Goal: Task Accomplishment & Management: Manage account settings

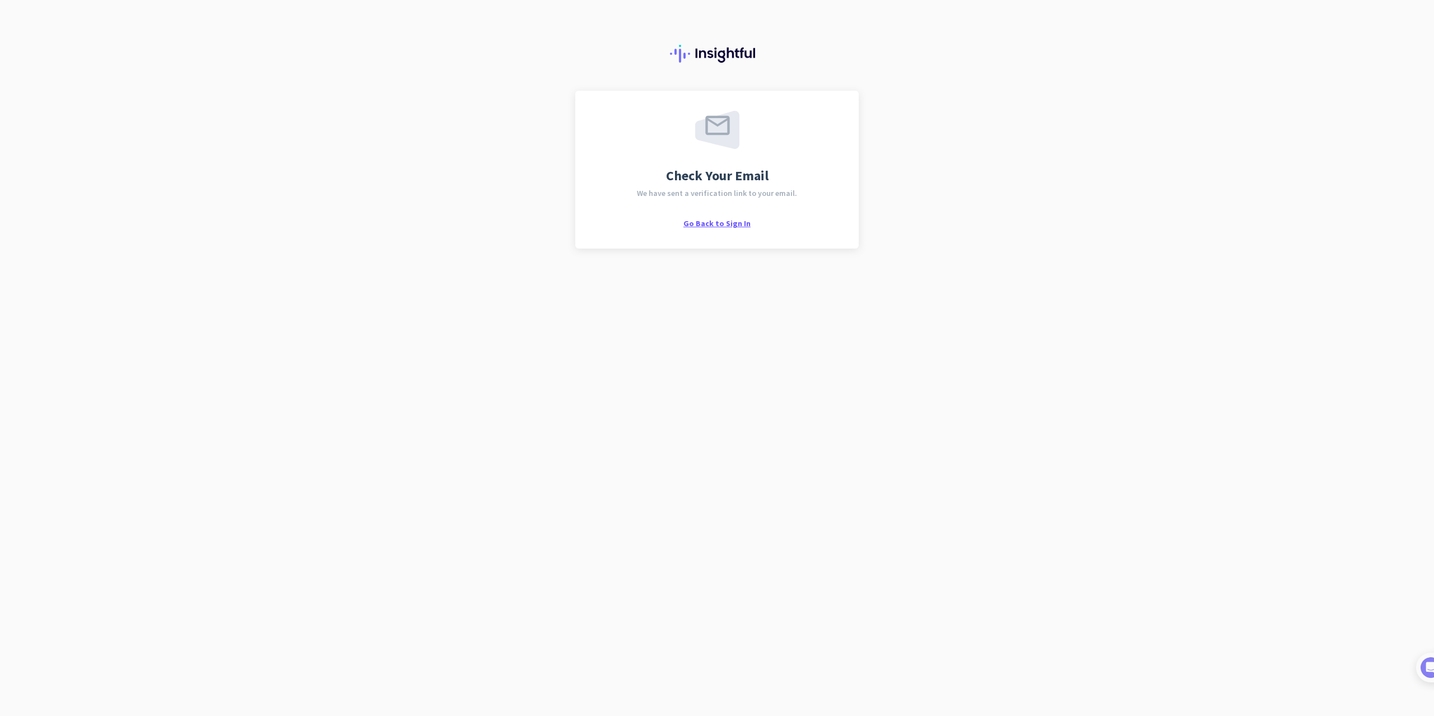
click at [703, 222] on span "Go Back to Sign In" at bounding box center [716, 223] width 67 height 10
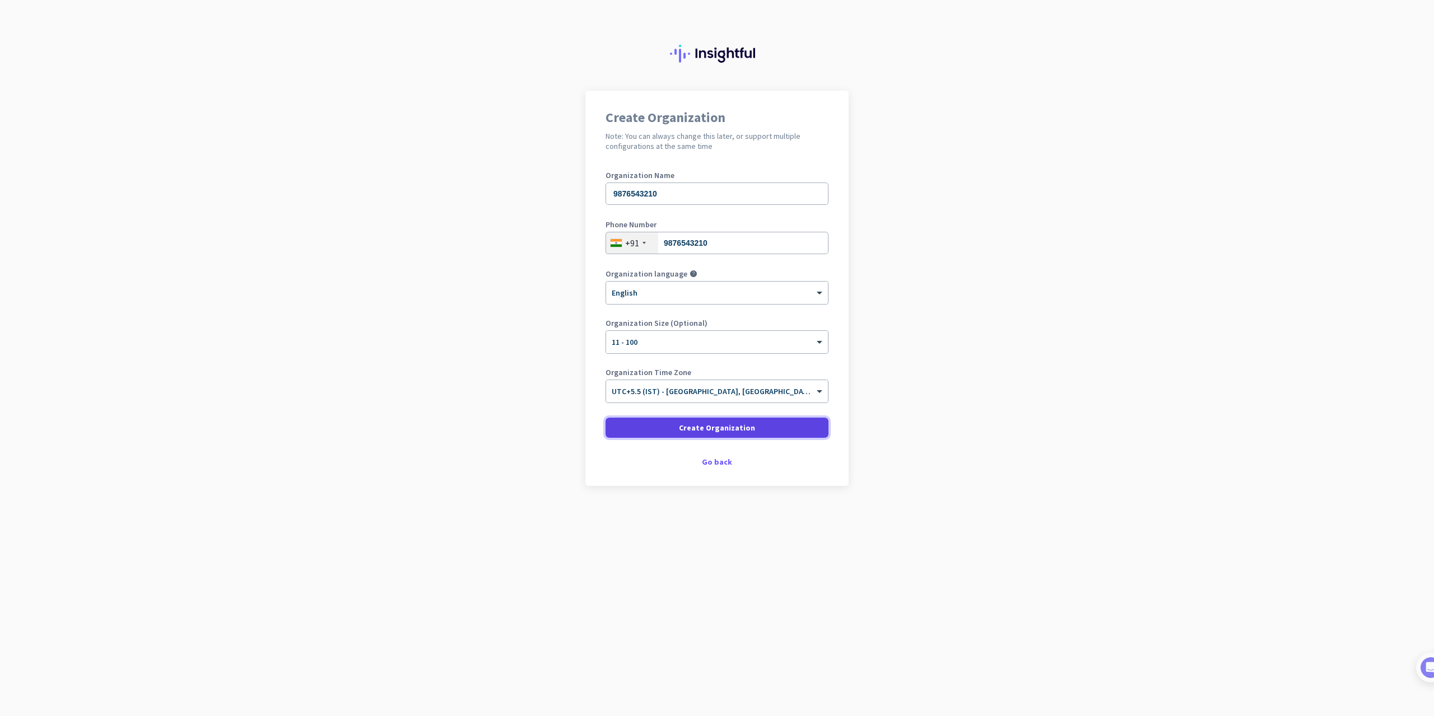
click at [727, 426] on span "Create Organization" at bounding box center [717, 427] width 76 height 11
click at [689, 162] on div "Create Organization Note: You can always change this later, or support multiple…" at bounding box center [716, 288] width 263 height 395
click at [689, 182] on div "Organization Name 9876543210" at bounding box center [716, 193] width 223 height 45
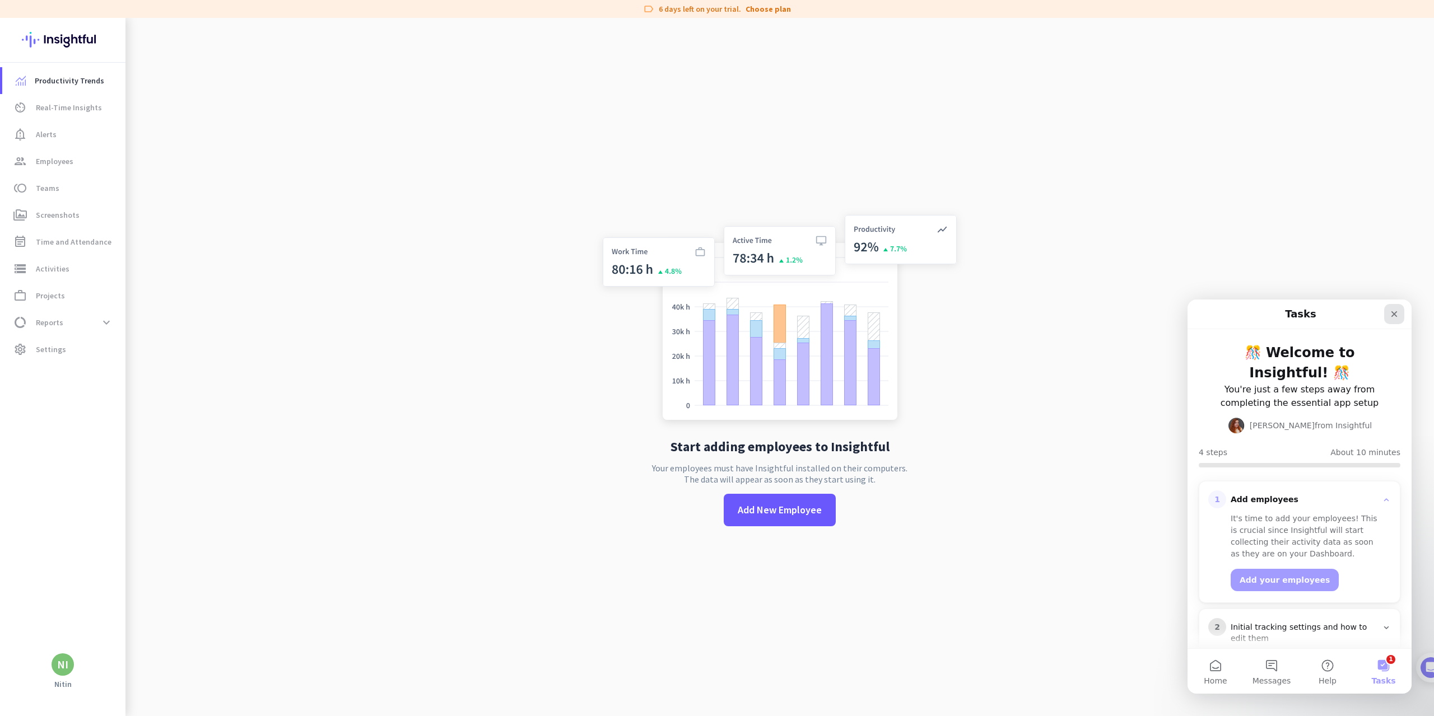
click at [1399, 314] on div "Close" at bounding box center [1394, 314] width 20 height 20
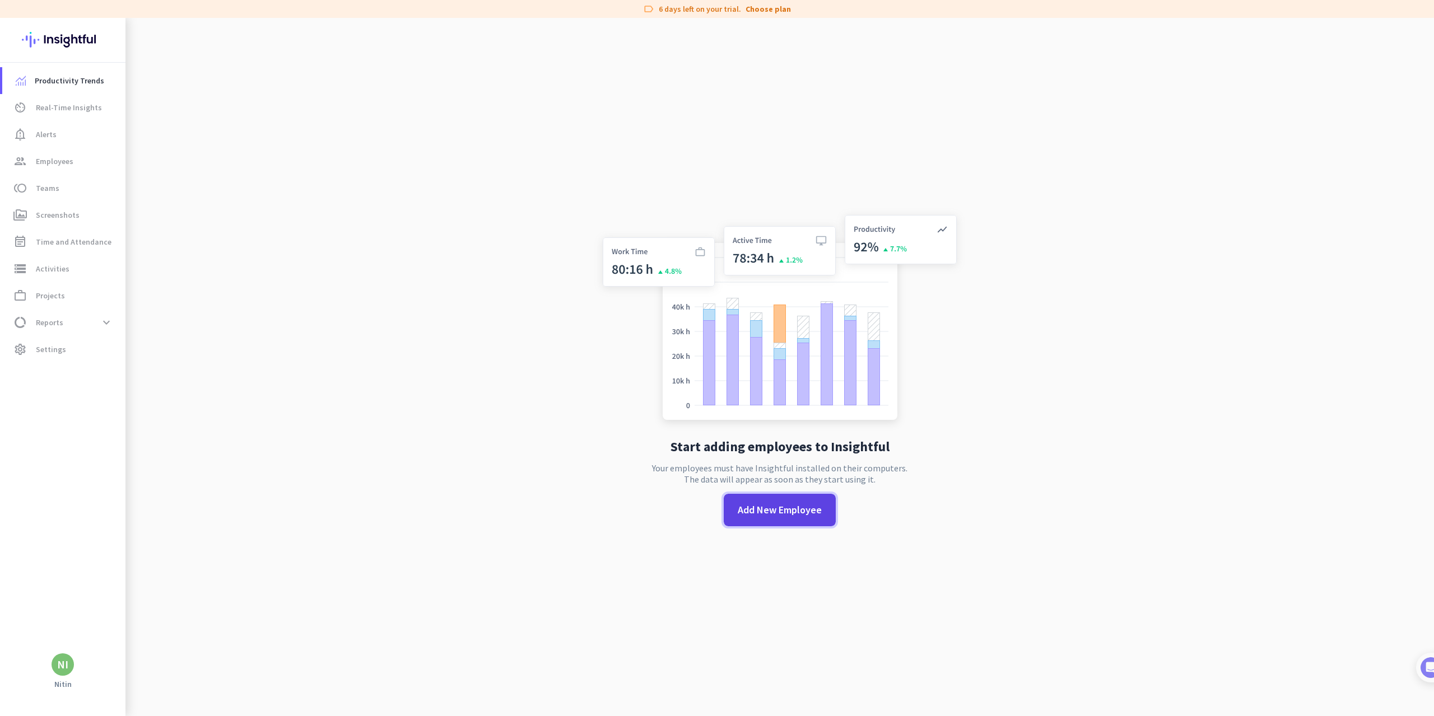
click at [785, 518] on span at bounding box center [780, 510] width 112 height 27
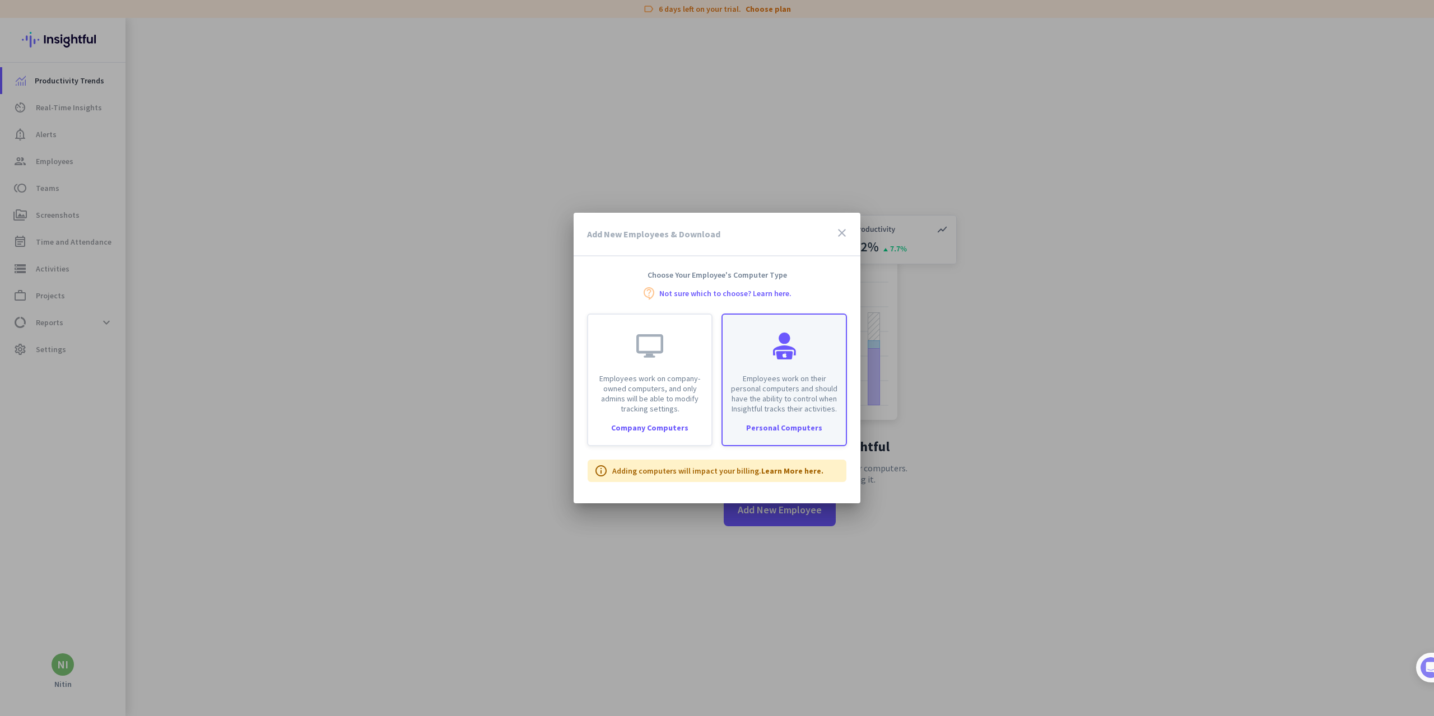
click at [795, 434] on div "Employees work on their personal computers and should have the ability to contr…" at bounding box center [783, 380] width 125 height 133
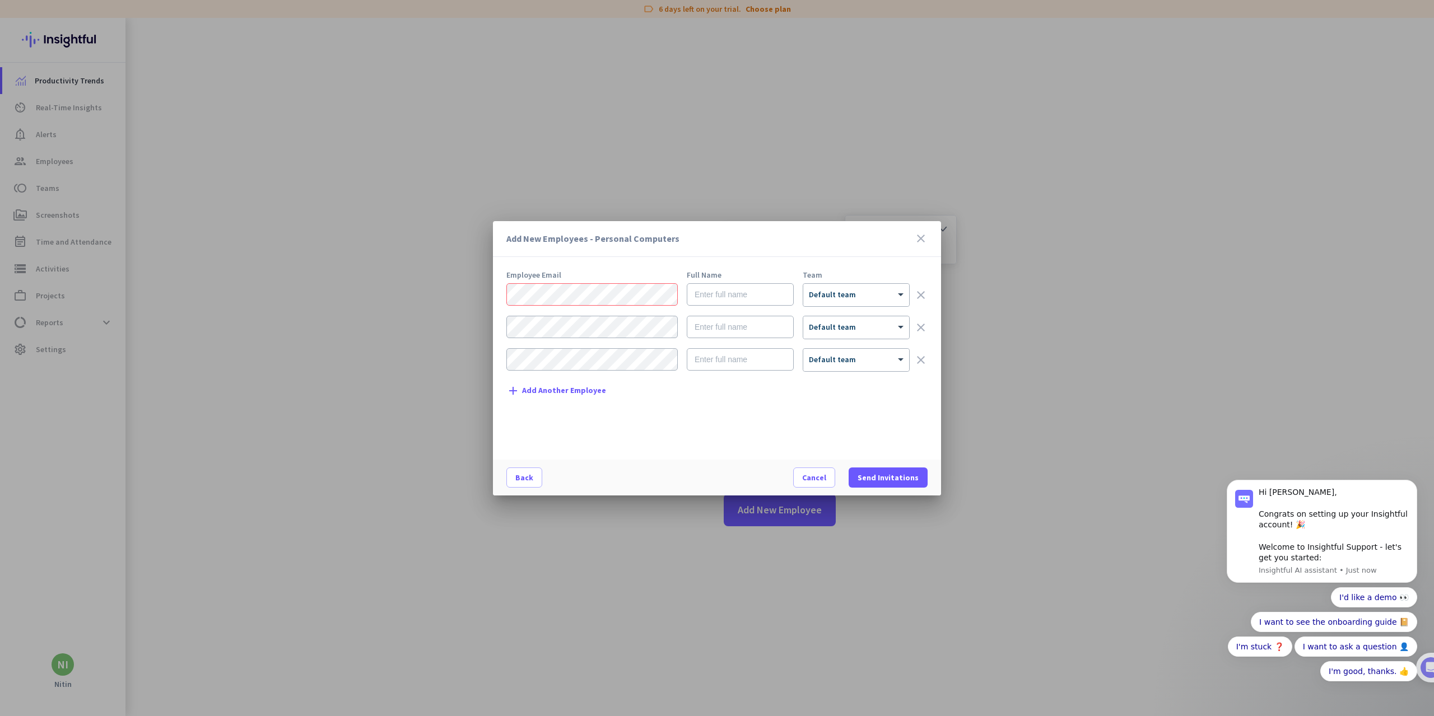
click at [917, 240] on icon "close" at bounding box center [920, 238] width 13 height 13
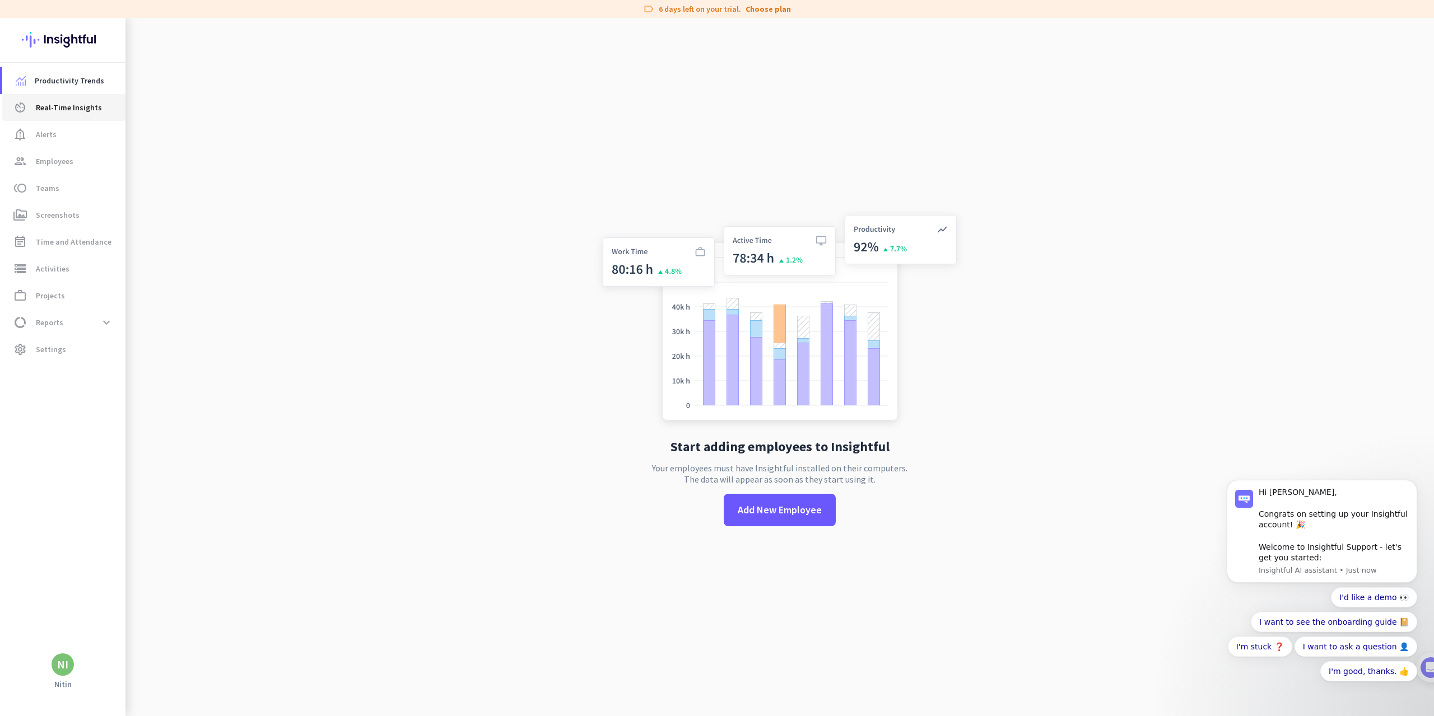
click at [86, 111] on span "Real-Time Insights" at bounding box center [69, 107] width 66 height 13
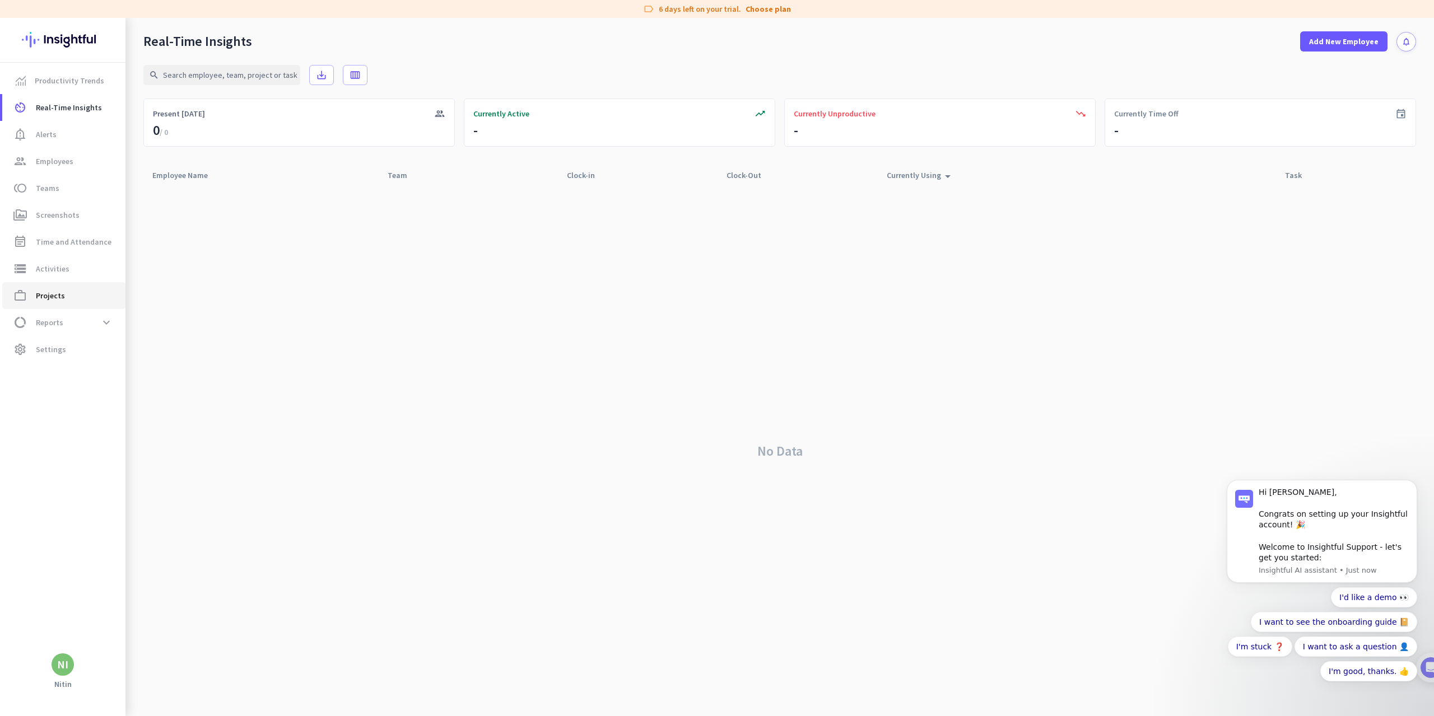
click at [63, 290] on span "work_outline Projects" at bounding box center [63, 295] width 105 height 13
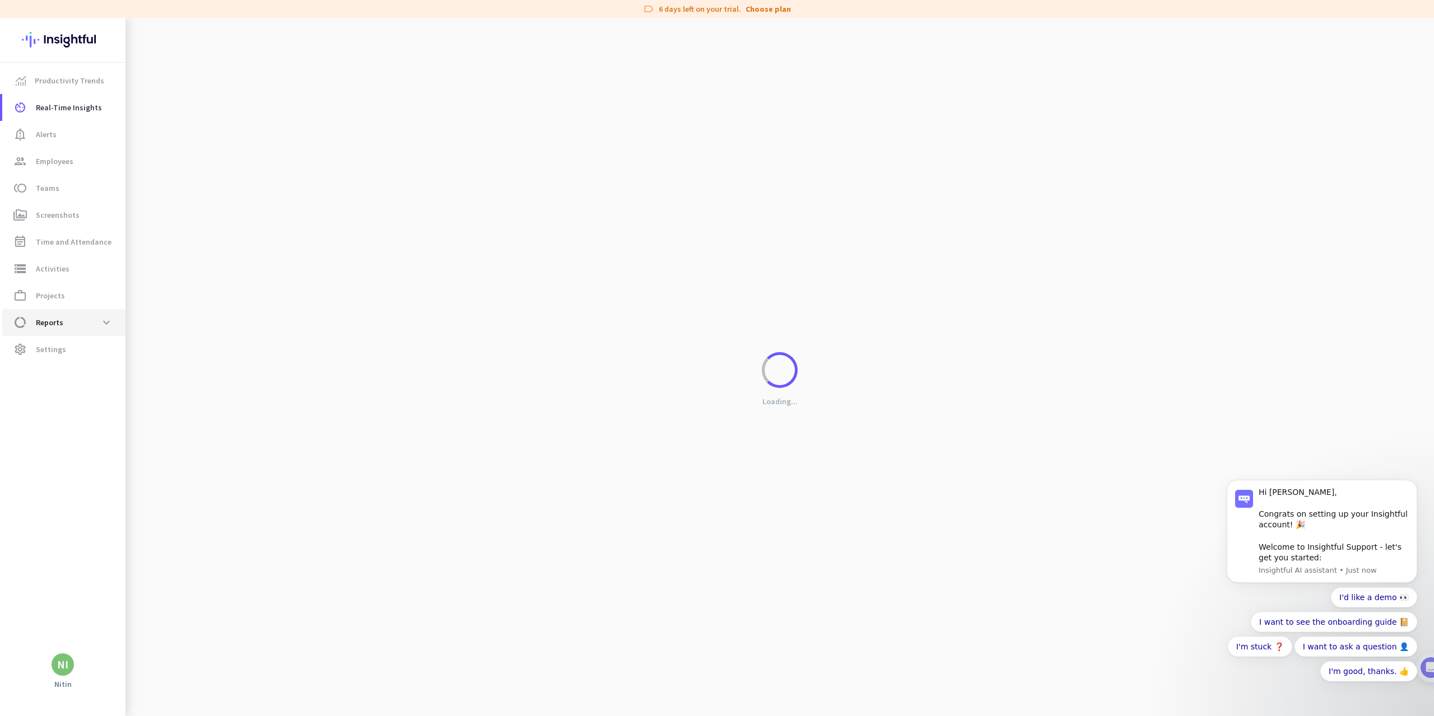
click at [77, 329] on span "data_usage Reports expand_more" at bounding box center [63, 323] width 105 height 20
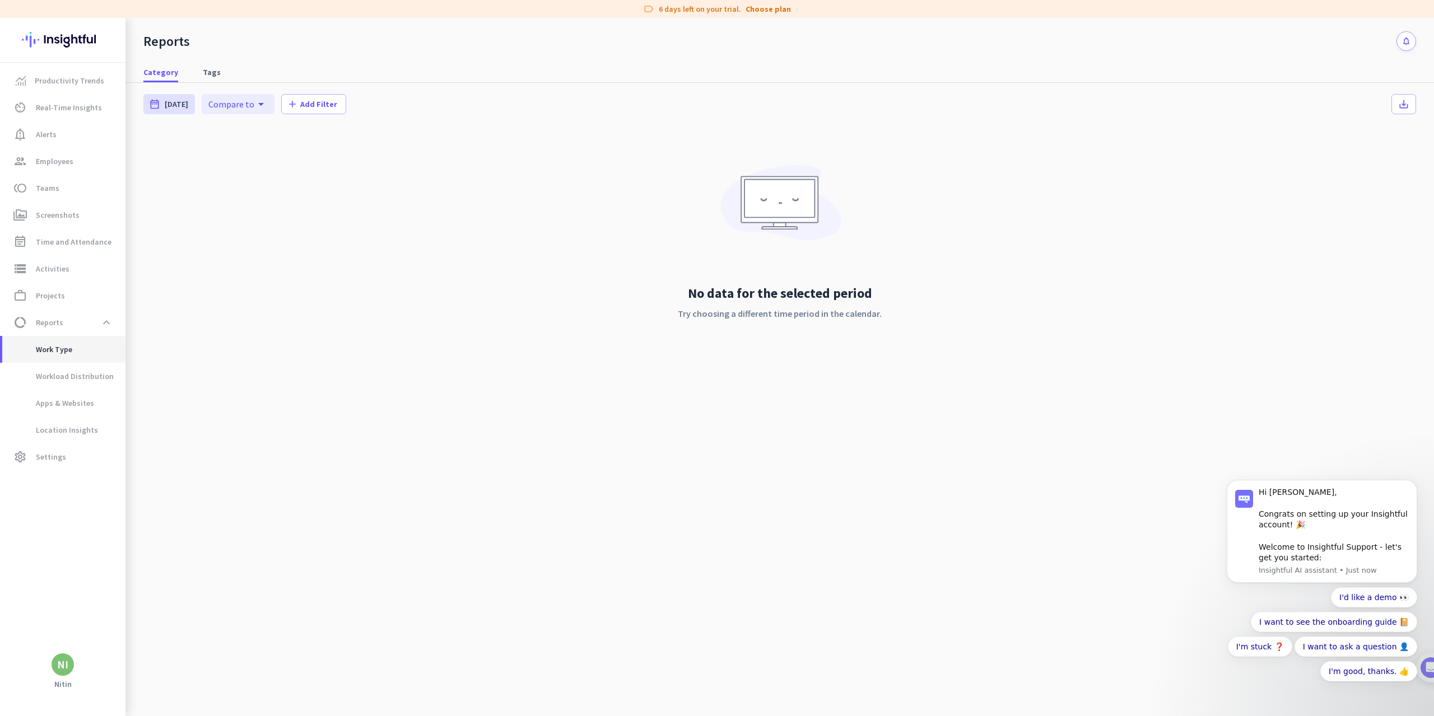
click at [67, 357] on span "Work Type" at bounding box center [41, 349] width 61 height 27
click at [71, 393] on span "Apps & Websites" at bounding box center [52, 403] width 83 height 27
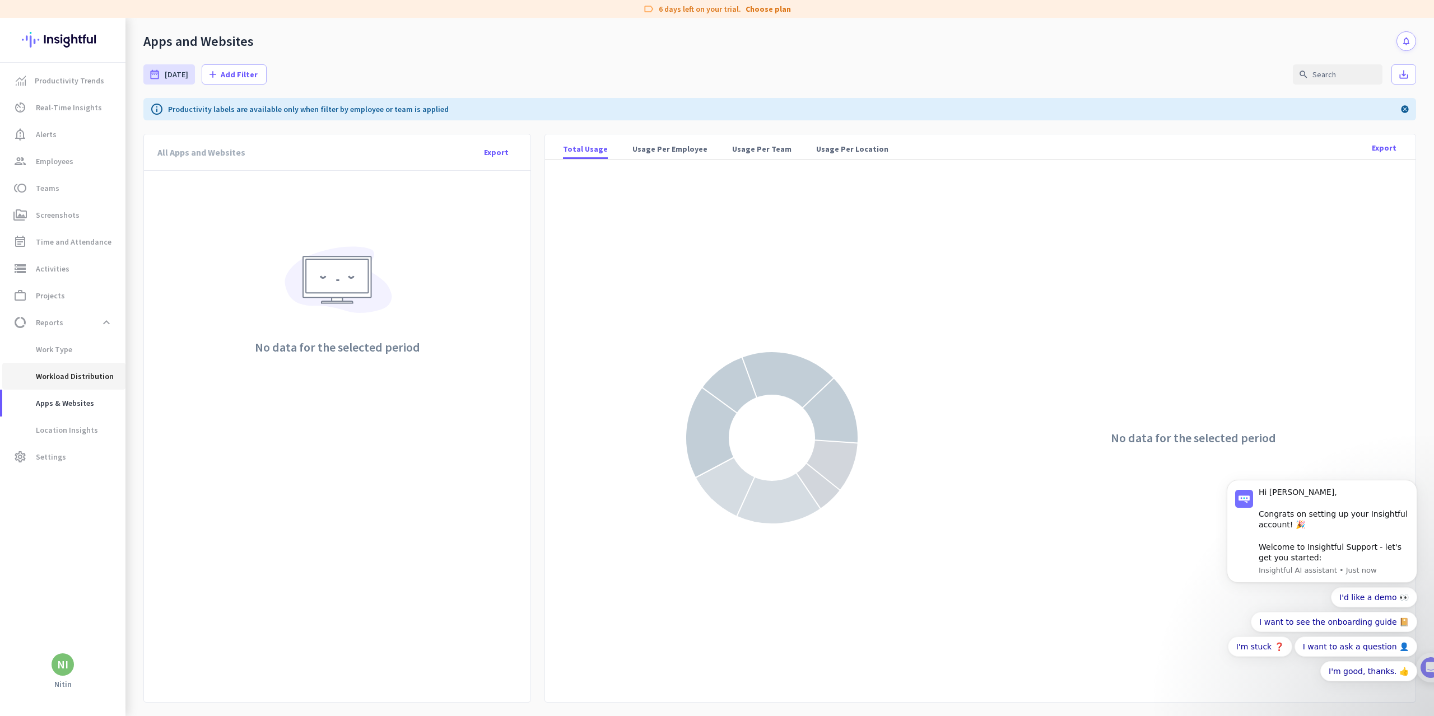
click at [71, 380] on span "Workload Distribution" at bounding box center [62, 376] width 102 height 27
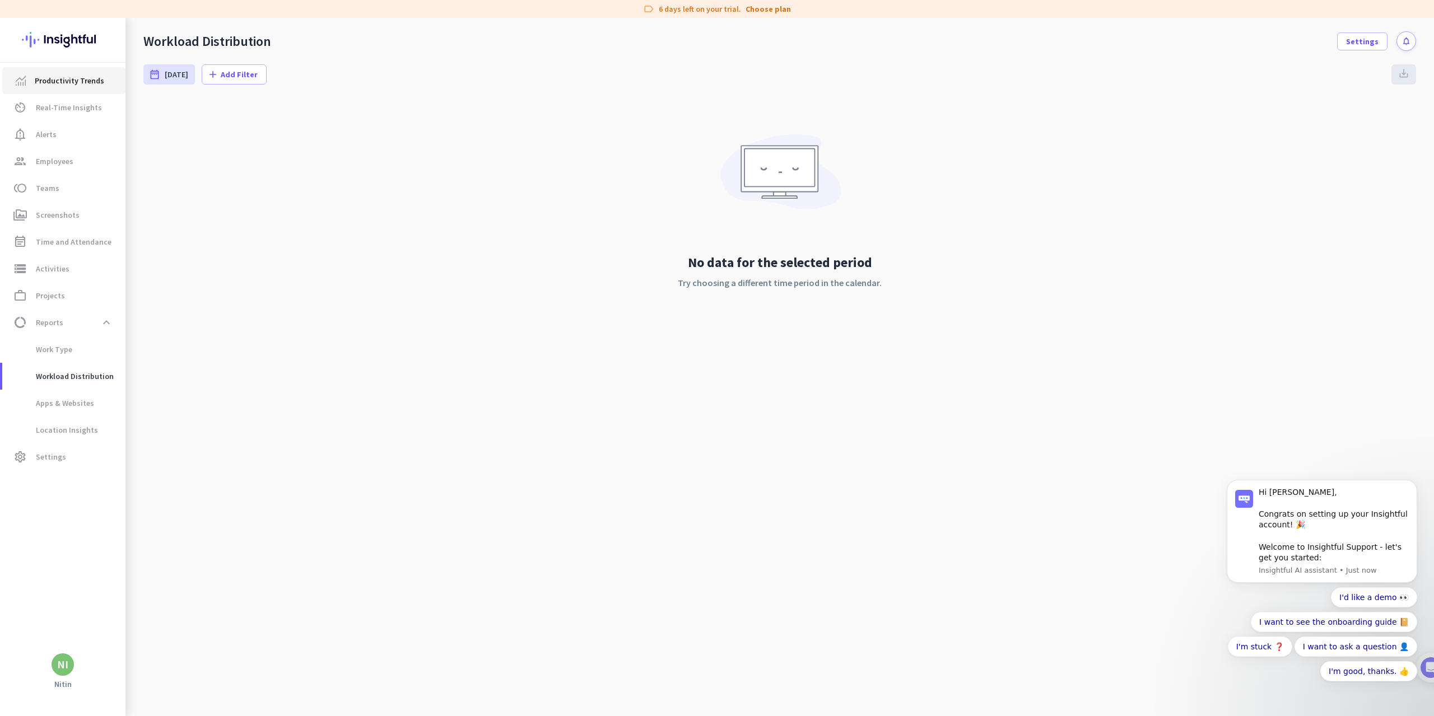
click at [62, 82] on span "Productivity Trends" at bounding box center [69, 80] width 69 height 13
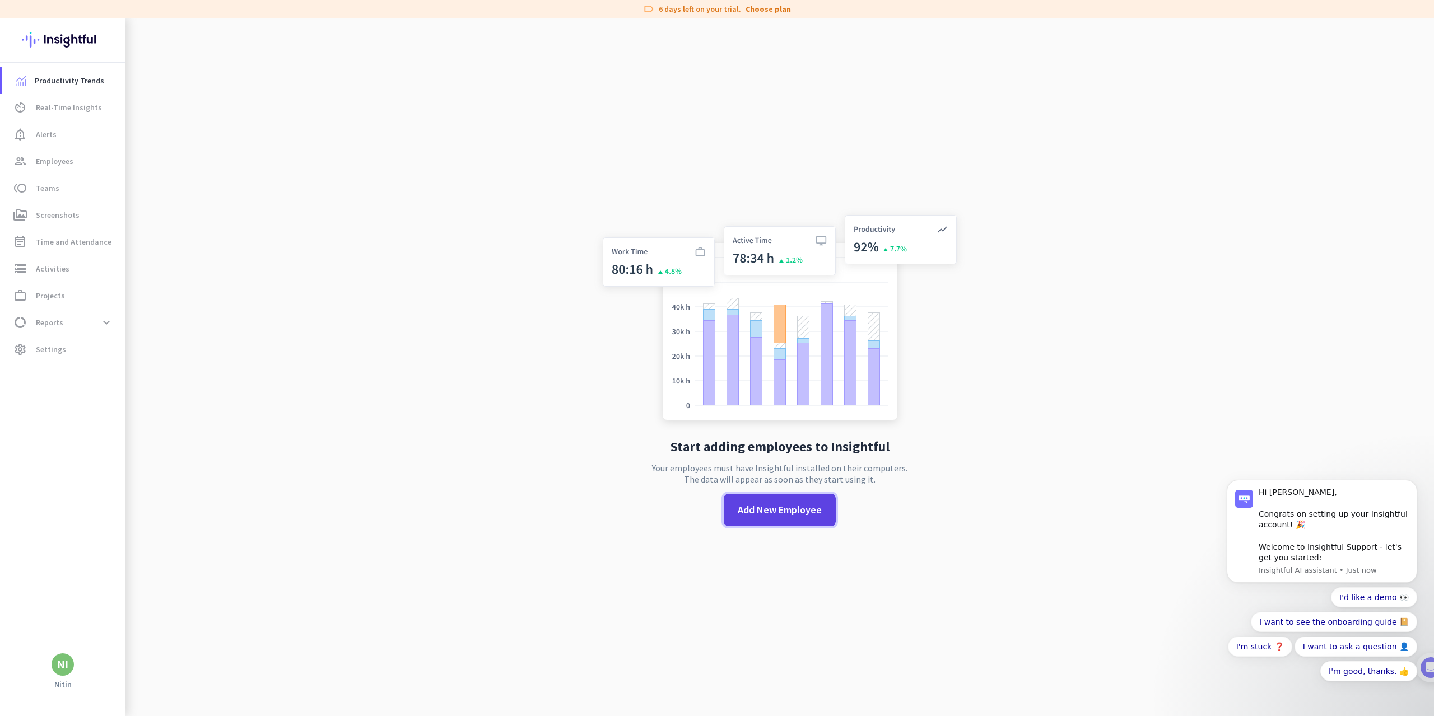
click at [801, 504] on span "Add New Employee" at bounding box center [780, 510] width 84 height 15
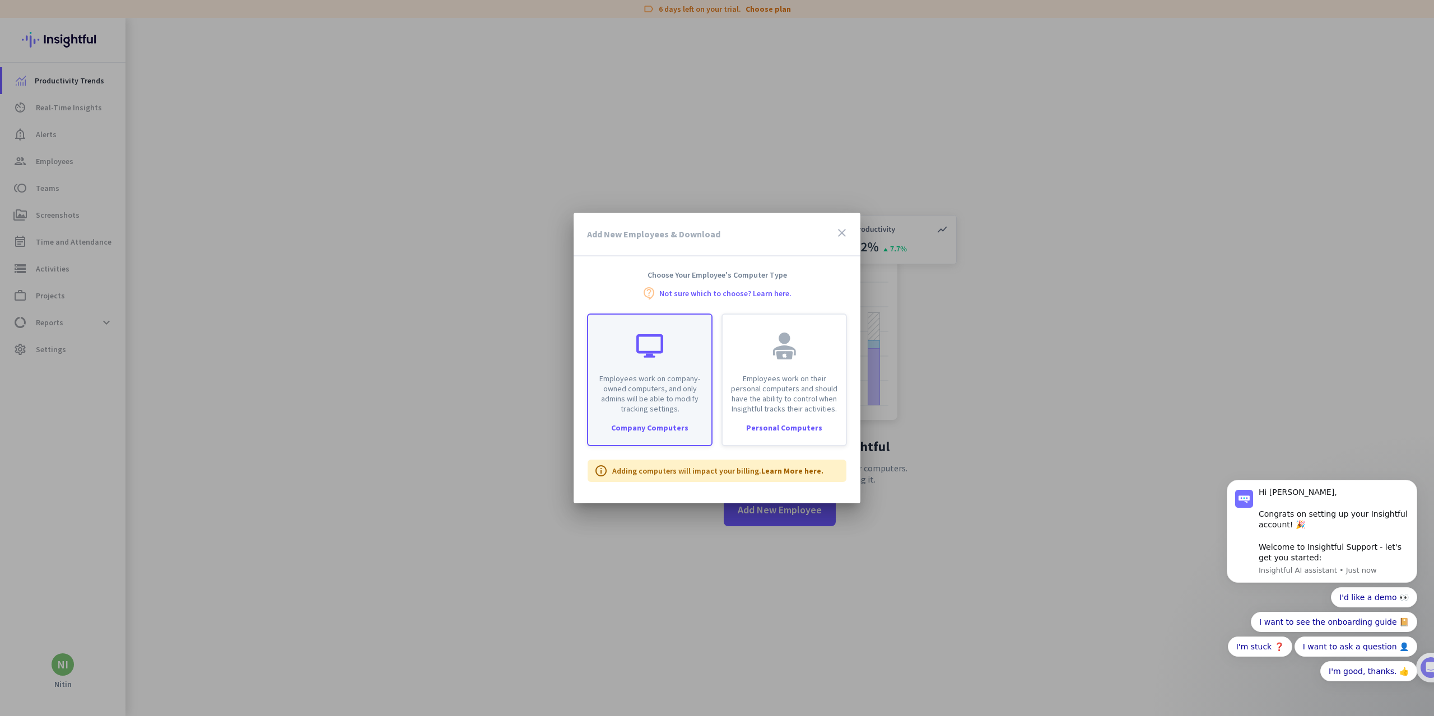
click at [688, 424] on div "Company Computers" at bounding box center [649, 428] width 123 height 8
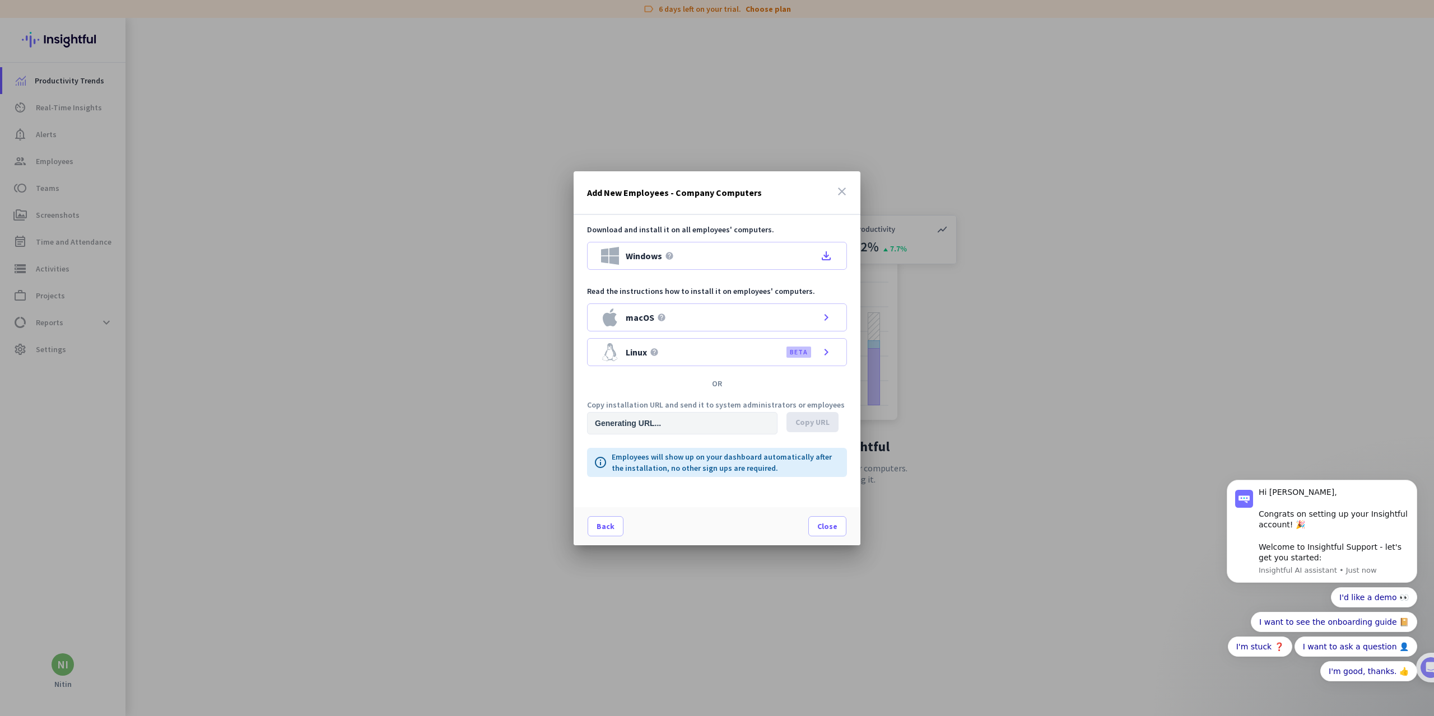
type input "https://app.insightful.io/#/installation/company?token=eyJhbGciOiJIUzI1NiIsInR5…"
click at [829, 258] on icon "file_download" at bounding box center [825, 255] width 13 height 13
click at [1412, 484] on icon "Dismiss notification" at bounding box center [1414, 483] width 6 height 6
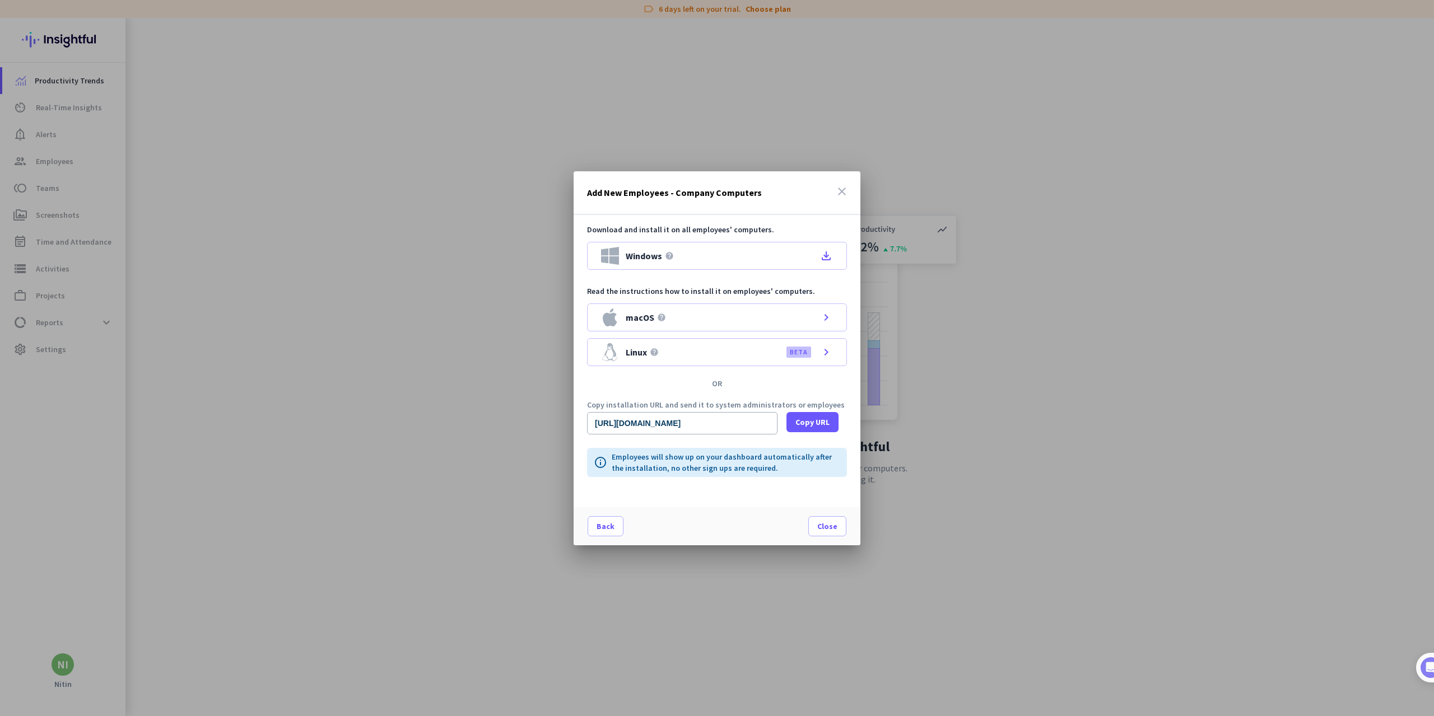
click at [840, 190] on icon "close" at bounding box center [841, 191] width 13 height 13
